Goal: Transaction & Acquisition: Download file/media

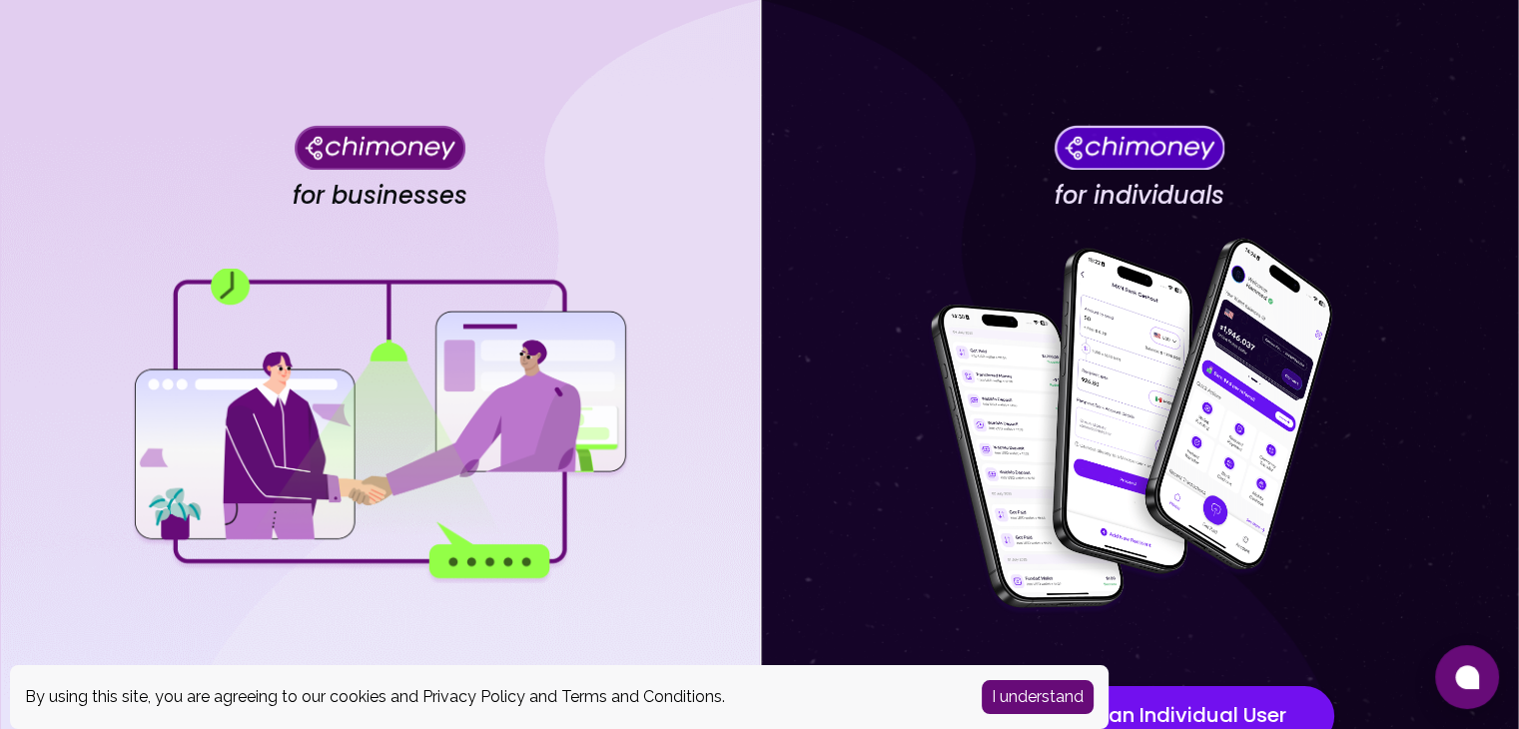
click at [1043, 692] on button "I understand" at bounding box center [1038, 697] width 112 height 34
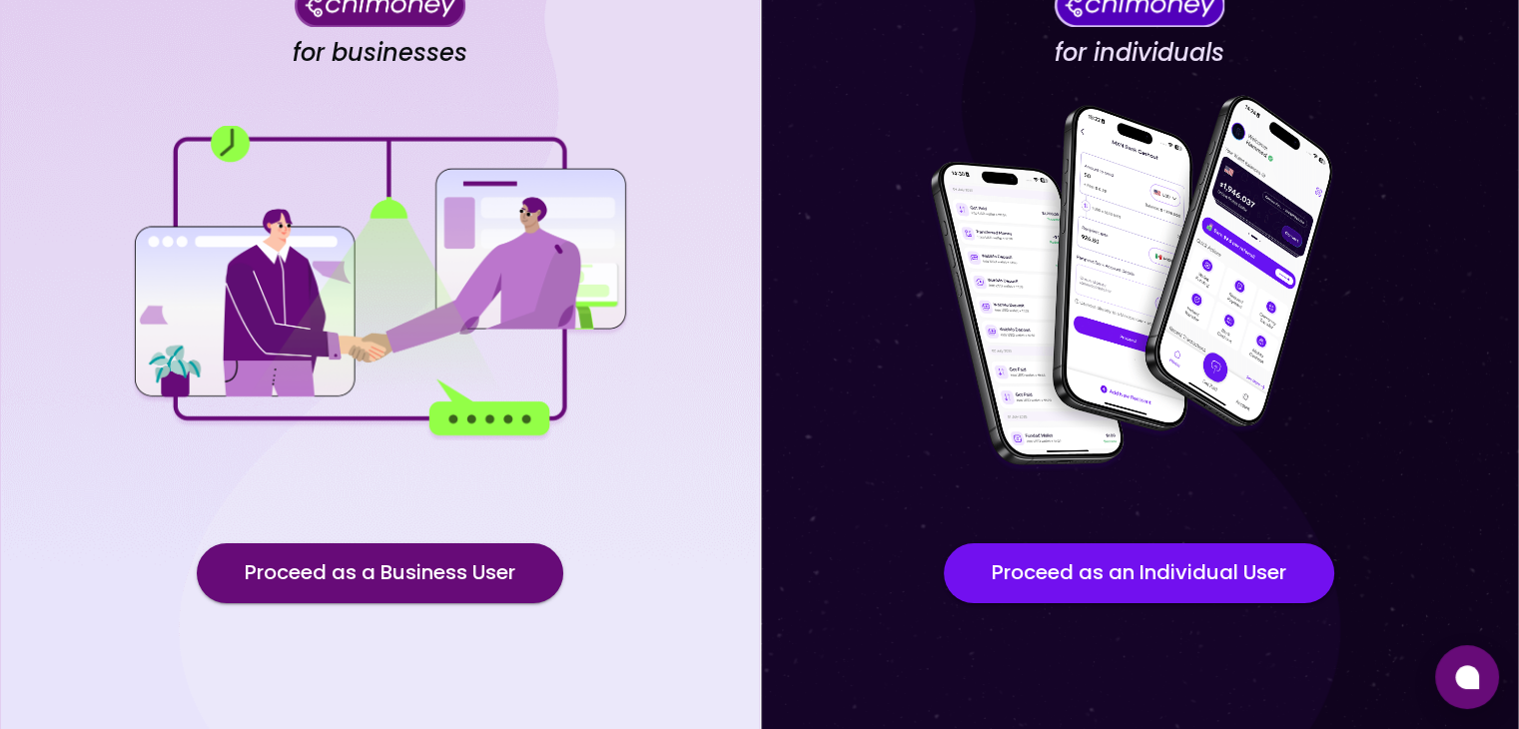
scroll to position [174, 0]
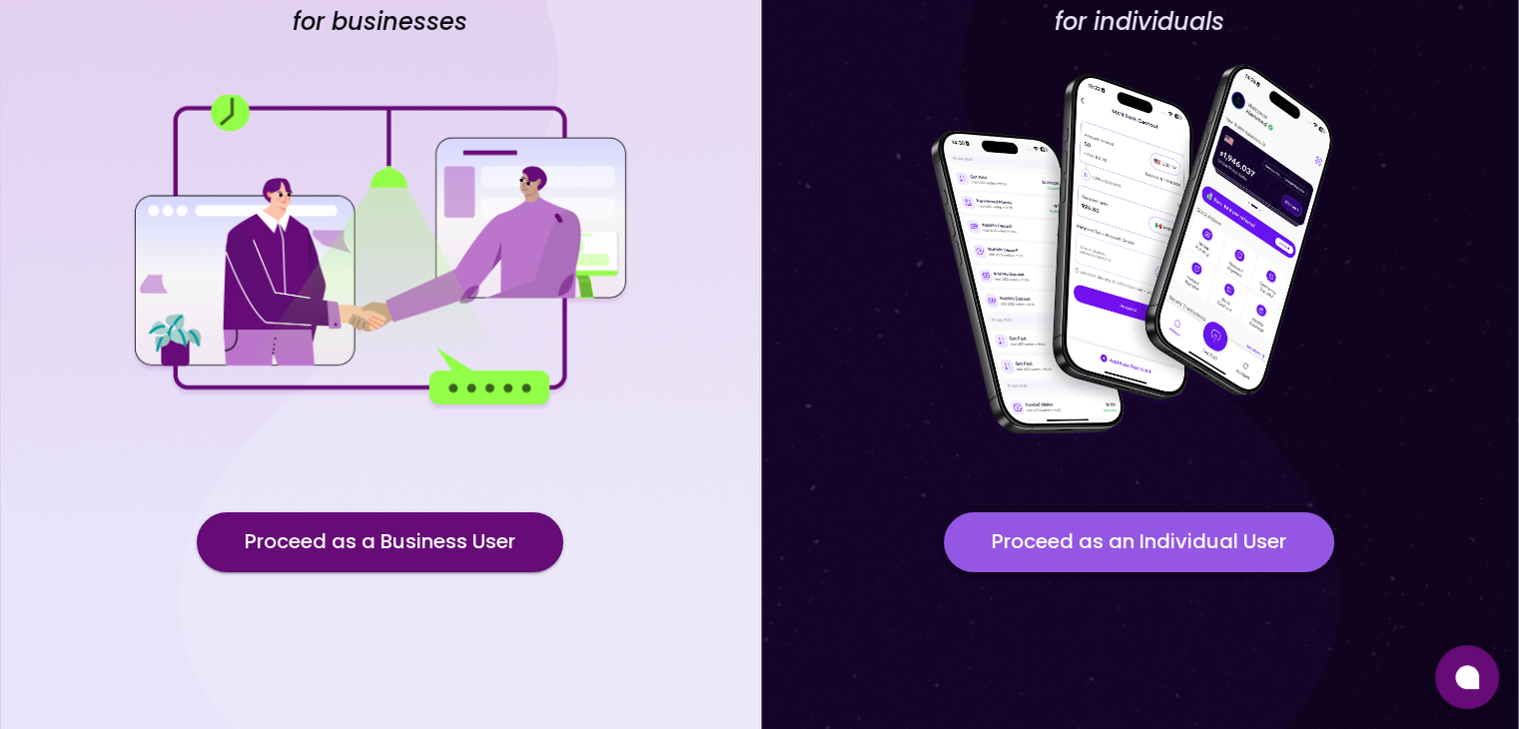
click at [1035, 558] on button "Proceed as an Individual User" at bounding box center [1139, 542] width 391 height 60
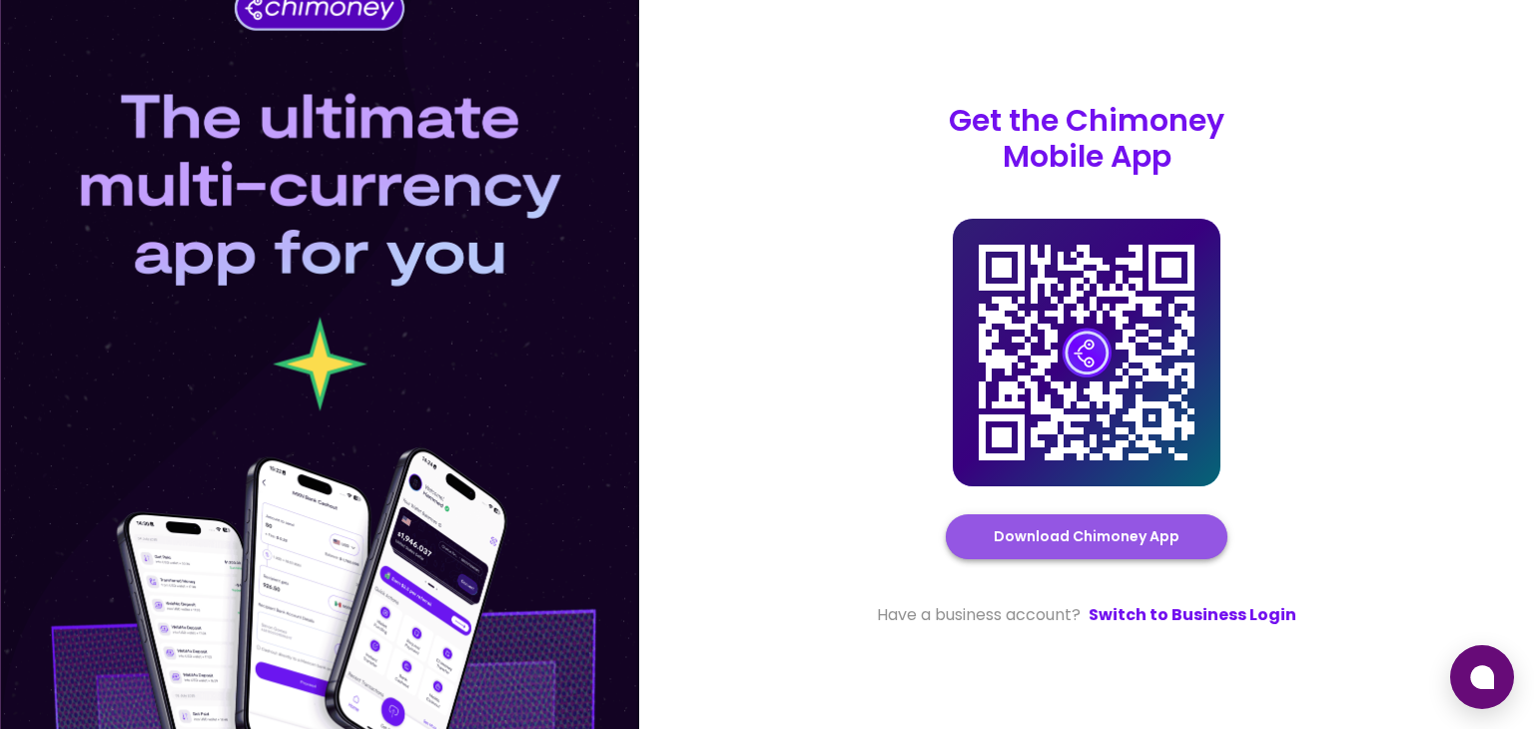
click at [1098, 543] on link "Download Chimoney App" at bounding box center [1087, 536] width 186 height 25
